Goal: Information Seeking & Learning: Understand process/instructions

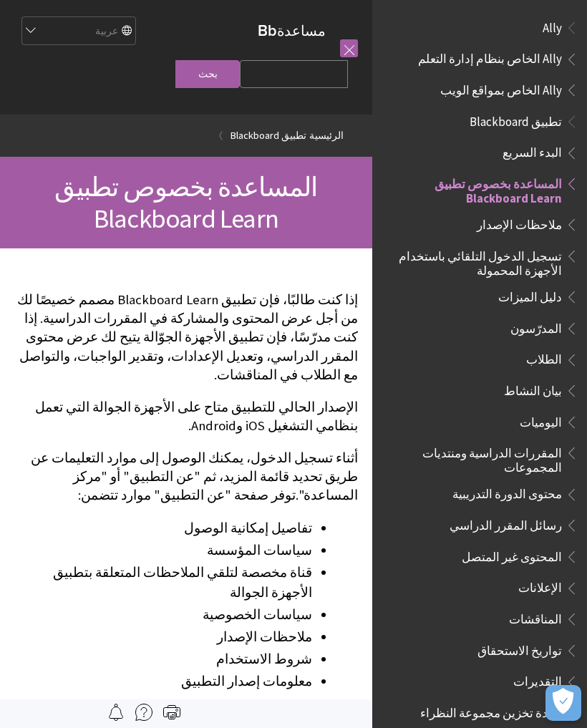
scroll to position [148, 0]
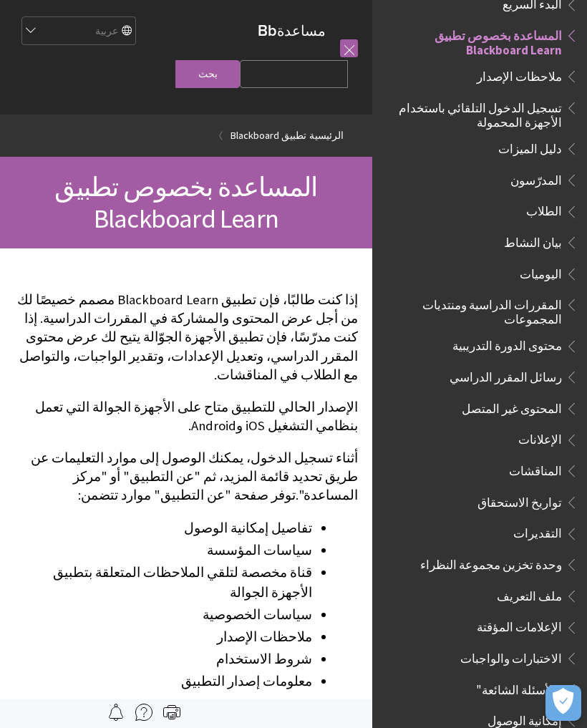
click at [545, 119] on span "تسجيل الدخول التلقائي باستخدام الأجهزة المحمولة" at bounding box center [475, 113] width 172 height 34
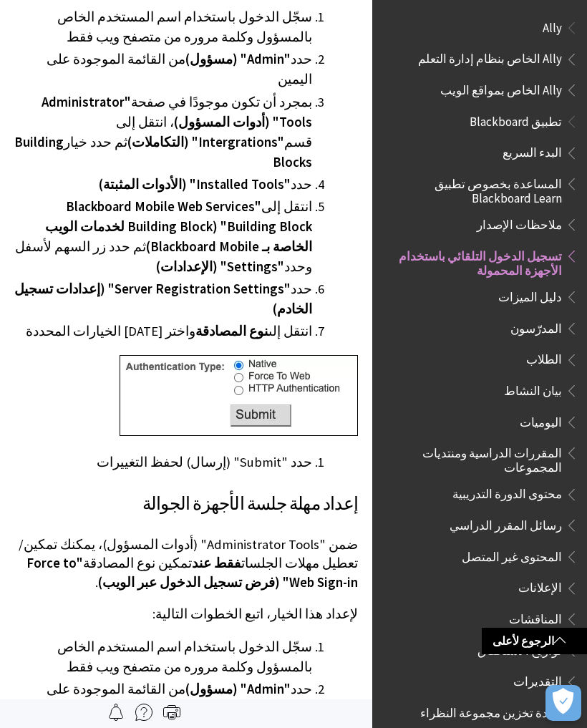
scroll to position [2617, 0]
